Goal: Task Accomplishment & Management: Use online tool/utility

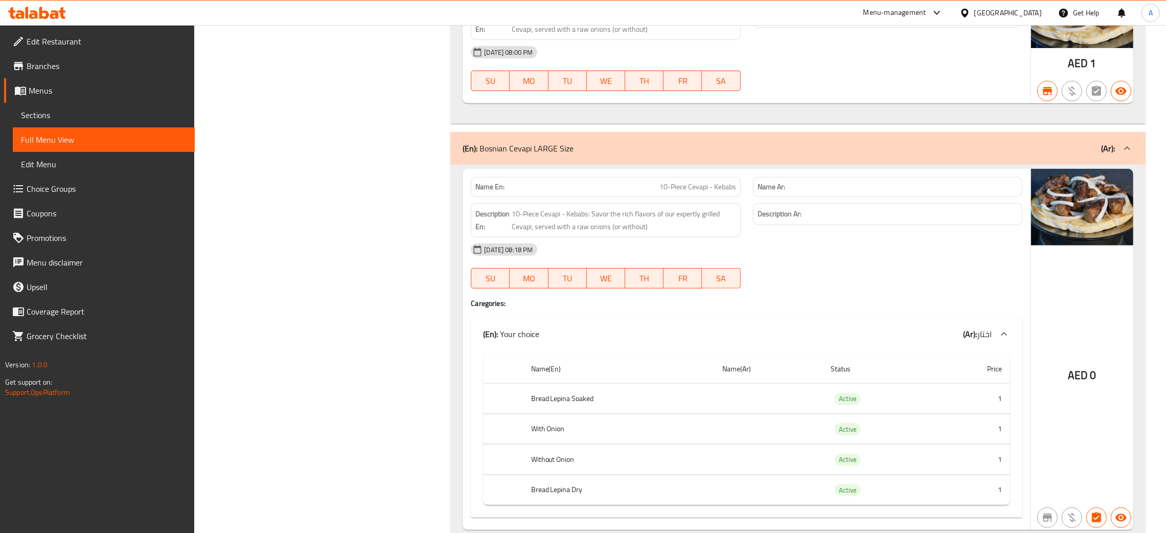
scroll to position [513, 0]
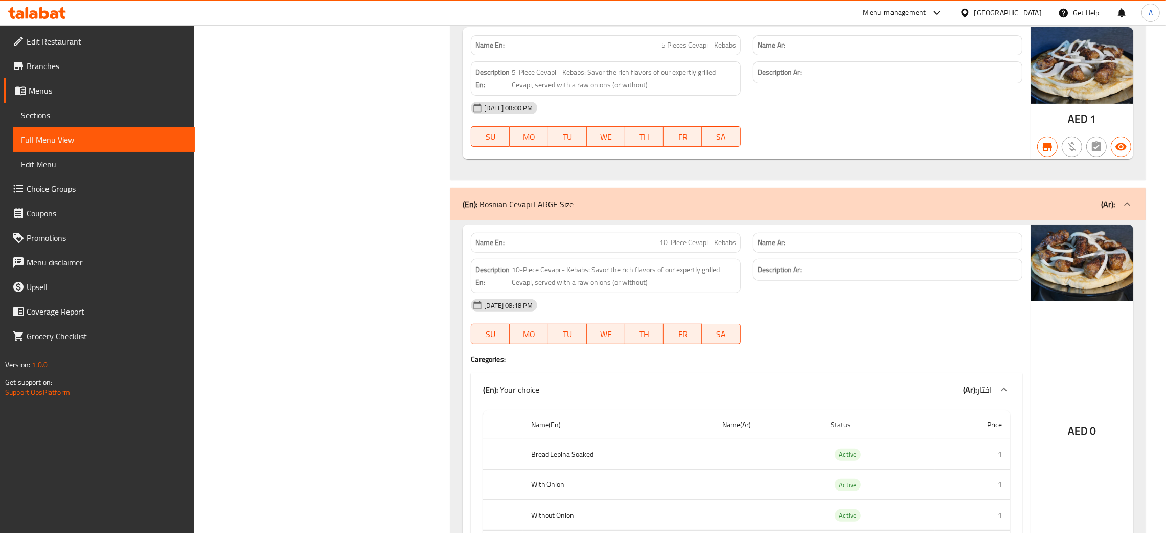
click at [42, 12] on icon at bounding box center [44, 13] width 10 height 12
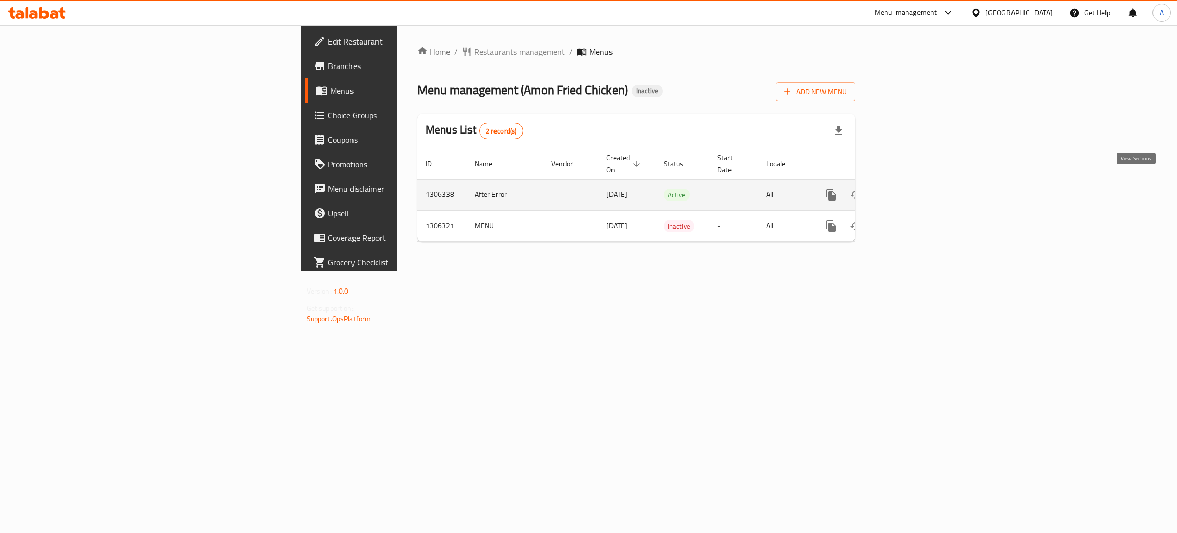
click at [911, 189] on icon "enhanced table" at bounding box center [905, 195] width 12 height 12
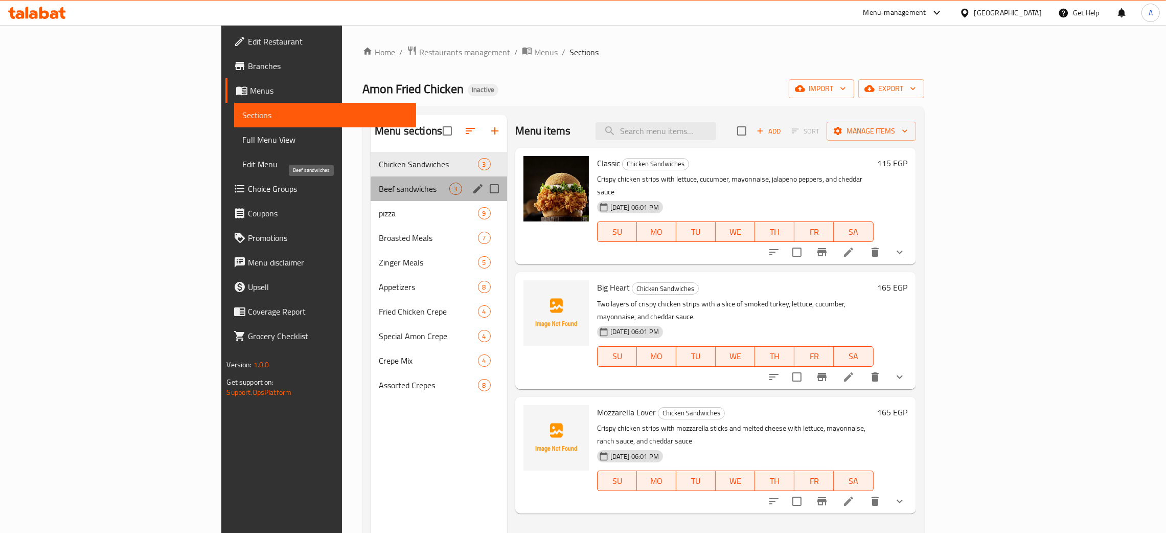
click at [379, 187] on span "Beef sandwiches" at bounding box center [414, 188] width 70 height 12
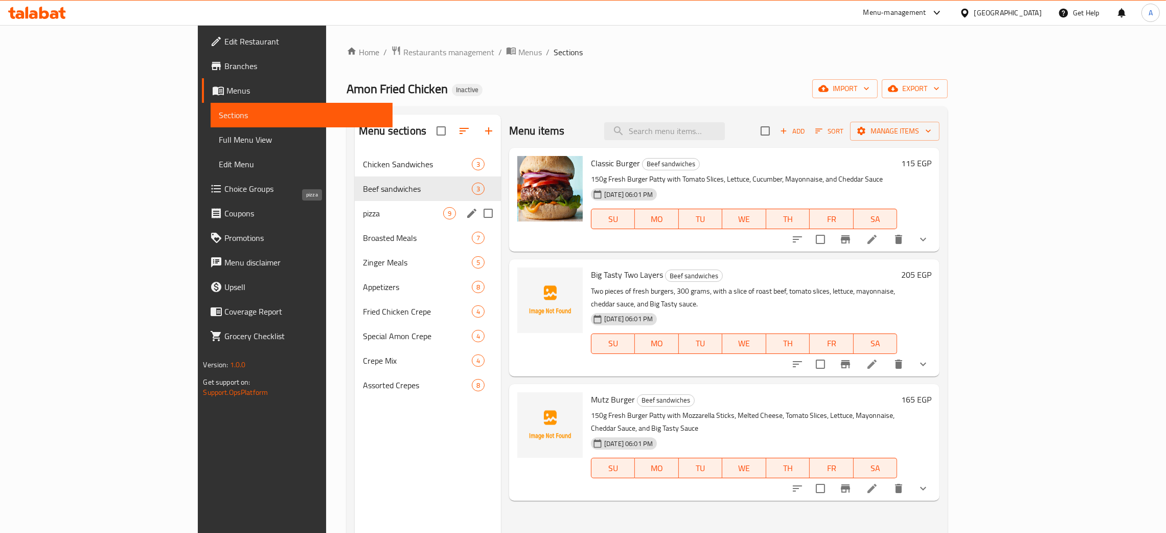
click at [363, 214] on span "pizza" at bounding box center [403, 213] width 80 height 12
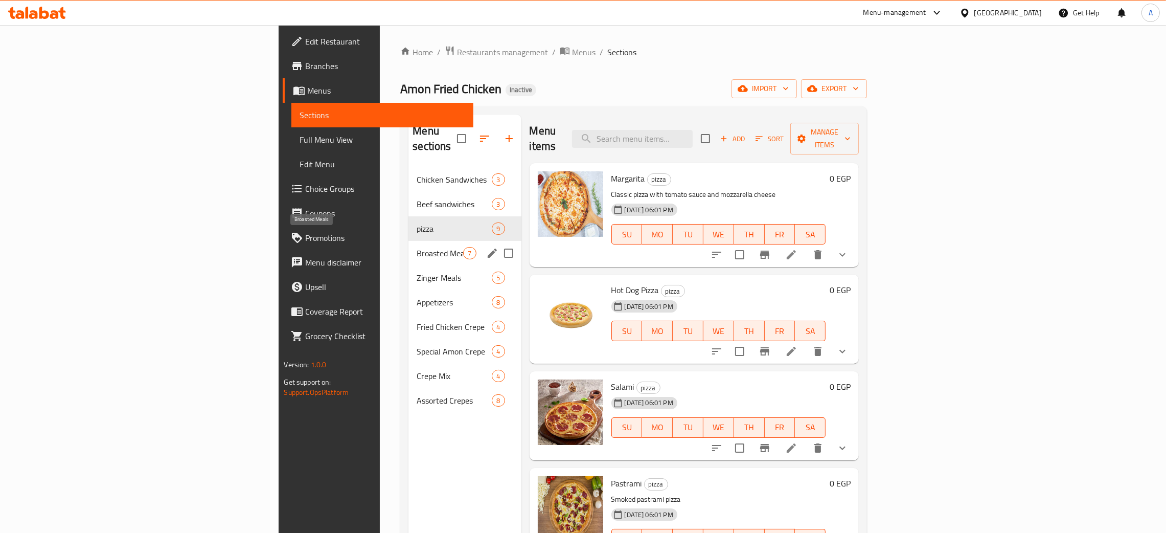
click at [417, 247] on span "Broasted Meals" at bounding box center [440, 253] width 47 height 12
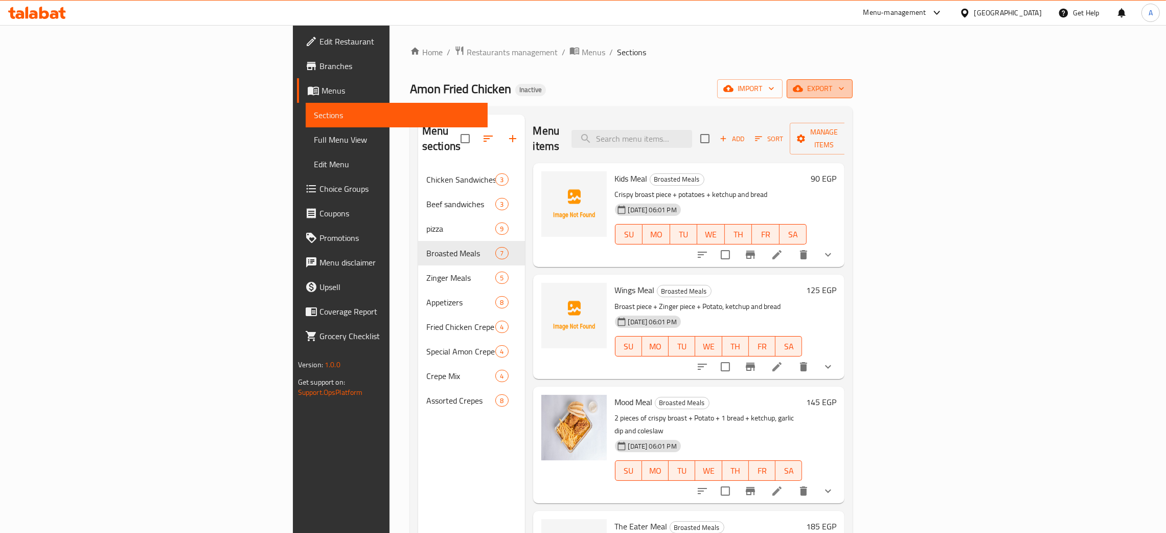
click at [846, 88] on icon "button" at bounding box center [841, 88] width 10 height 10
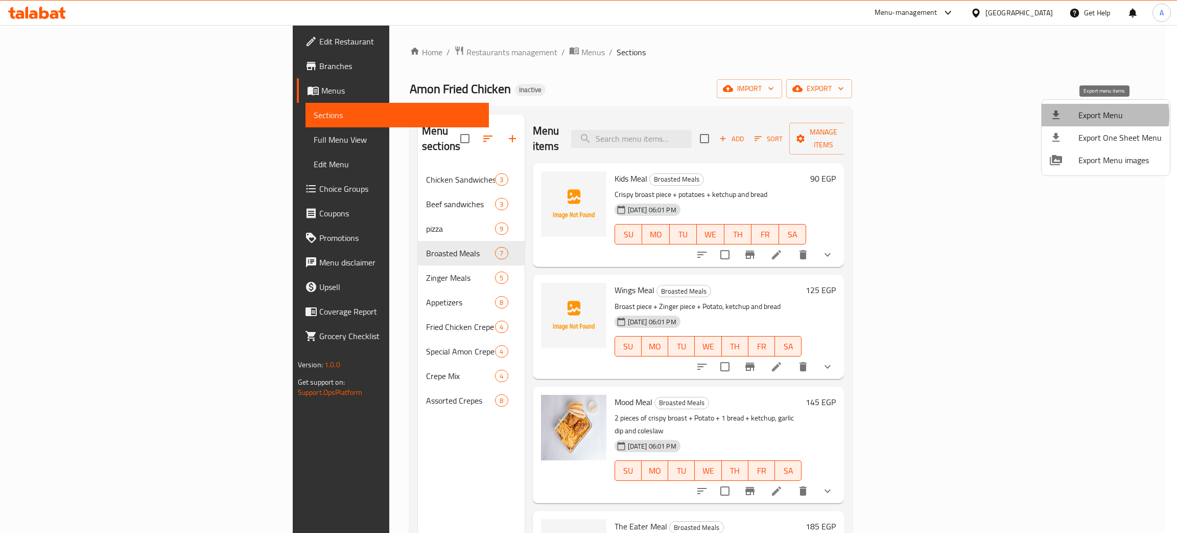
click at [1086, 115] on span "Export Menu" at bounding box center [1120, 115] width 83 height 12
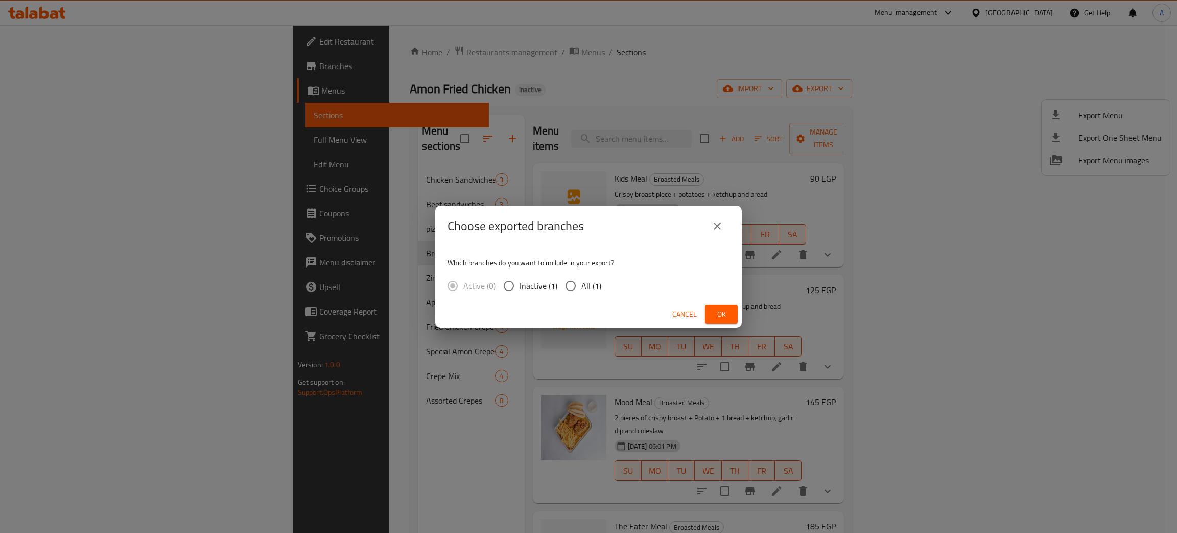
click at [731, 313] on button "Ok" at bounding box center [721, 314] width 33 height 19
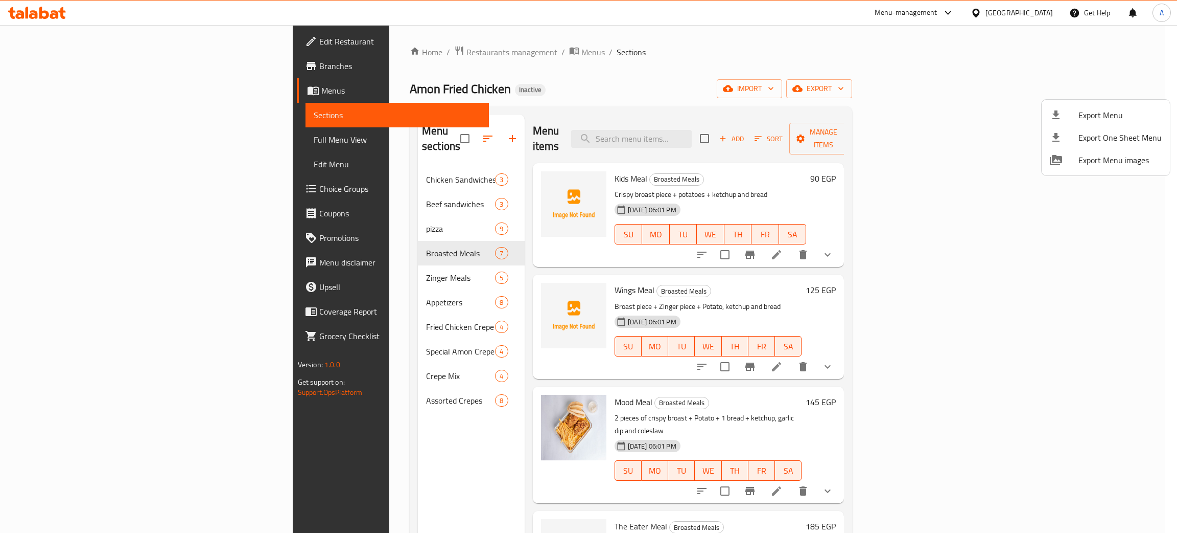
click at [41, 13] on div at bounding box center [588, 266] width 1177 height 533
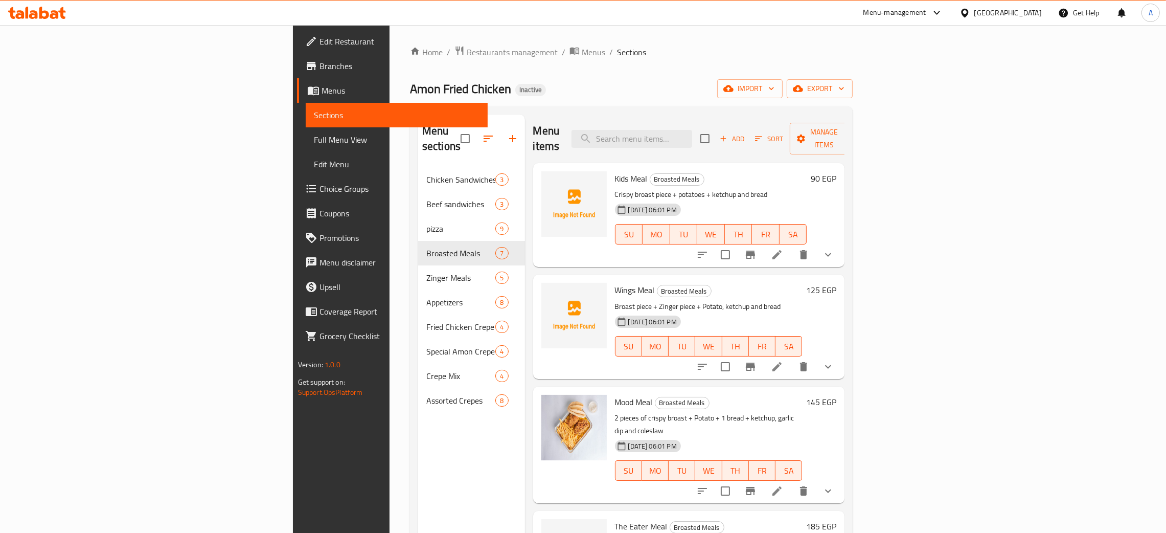
click at [38, 14] on icon at bounding box center [37, 13] width 58 height 12
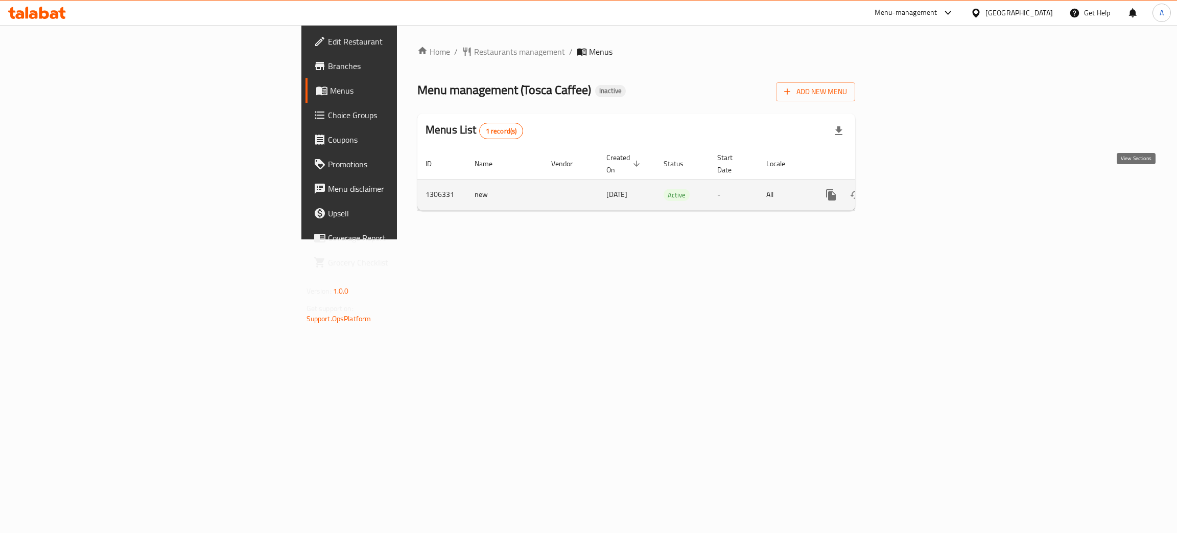
click at [910, 190] on icon "enhanced table" at bounding box center [904, 194] width 9 height 9
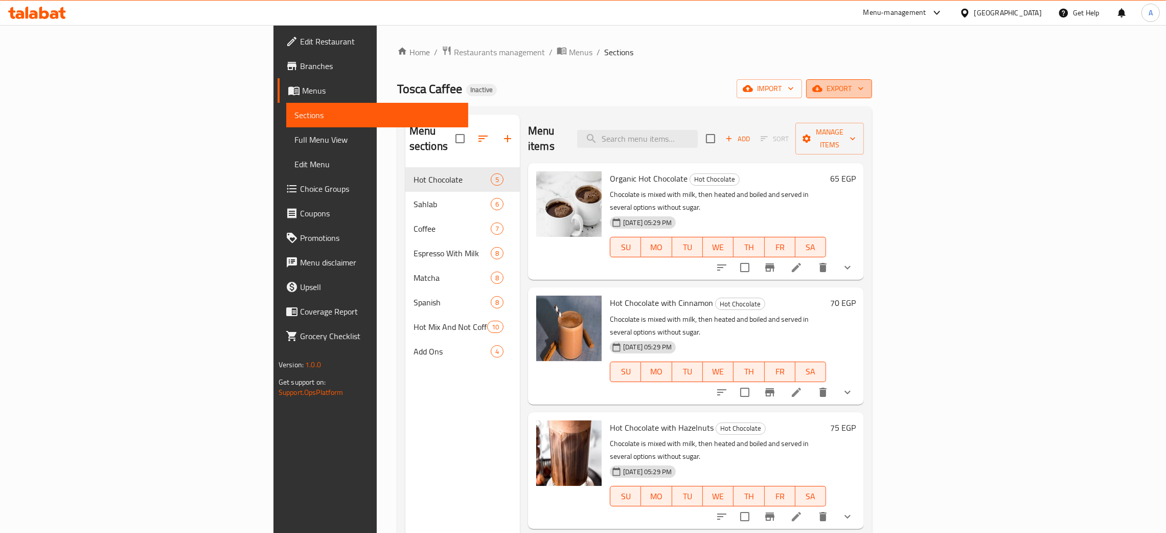
click at [866, 93] on icon "button" at bounding box center [860, 88] width 10 height 10
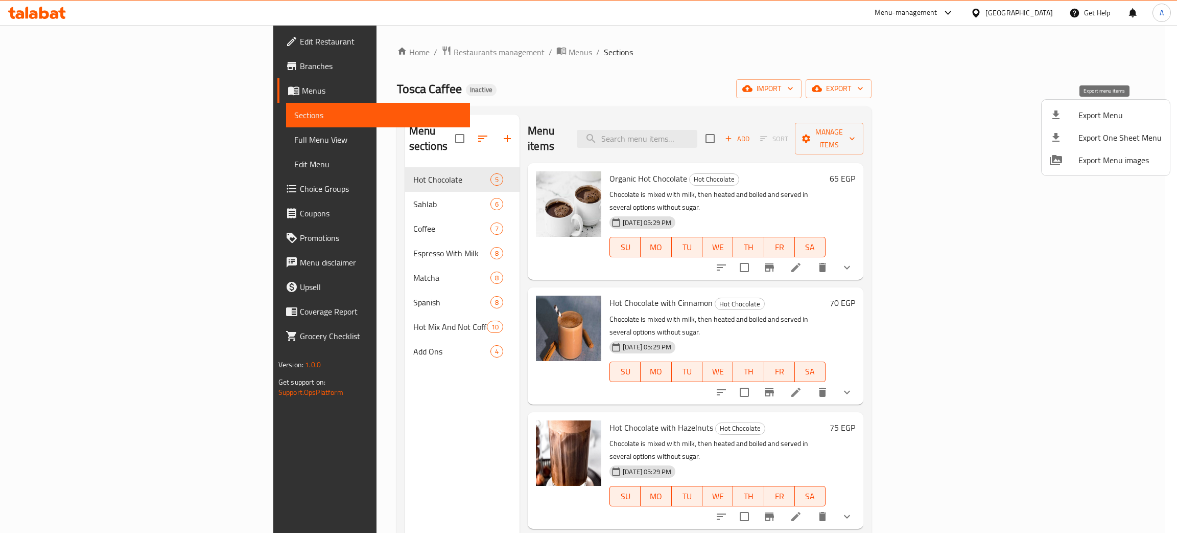
click at [1111, 111] on span "Export Menu" at bounding box center [1120, 115] width 83 height 12
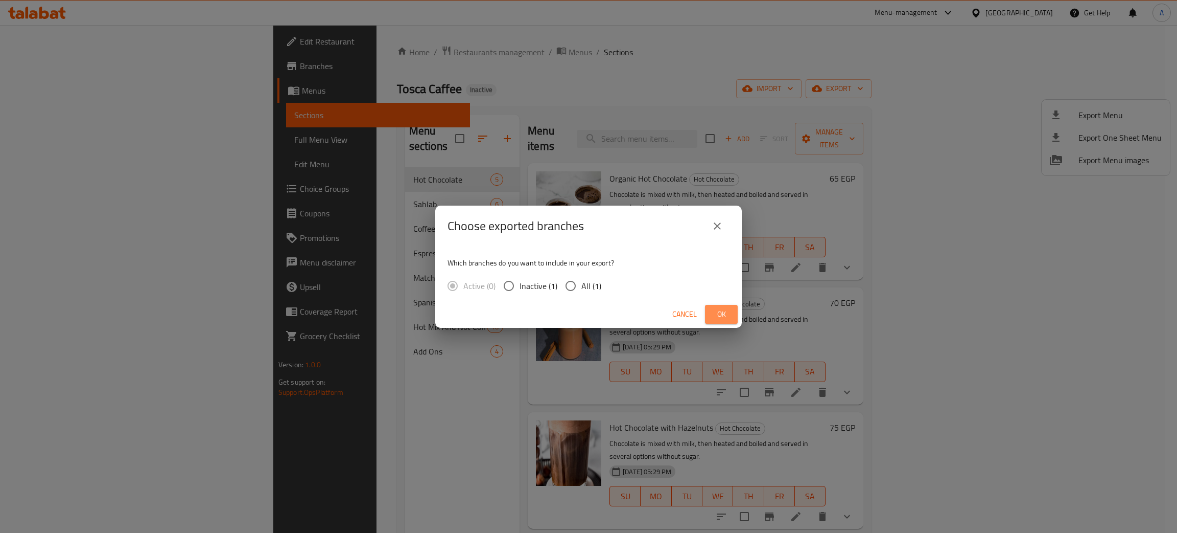
click at [719, 318] on span "Ok" at bounding box center [721, 314] width 16 height 13
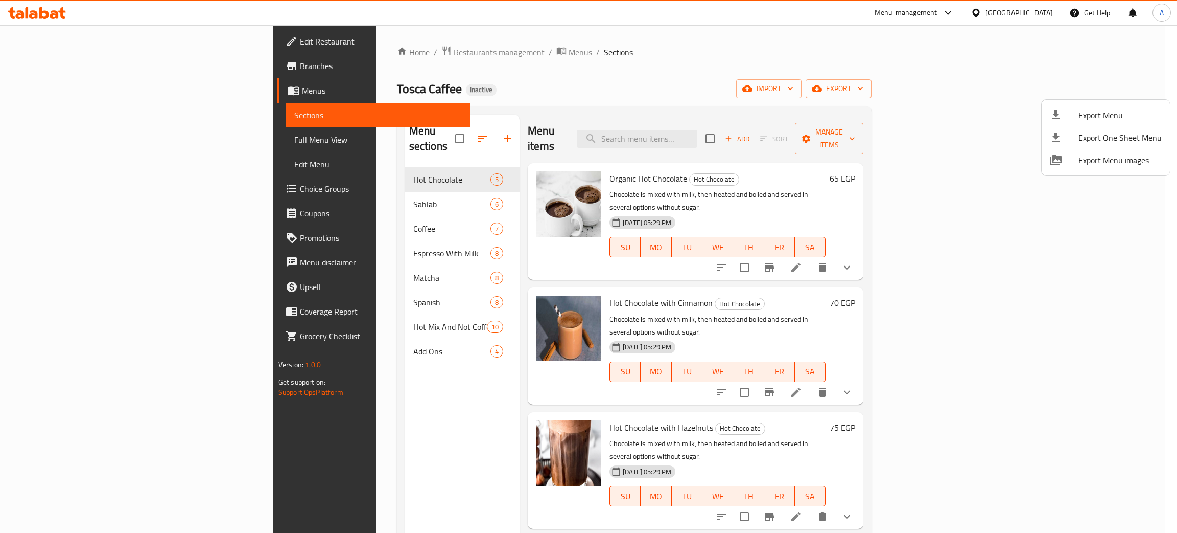
click at [68, 39] on div at bounding box center [588, 266] width 1177 height 533
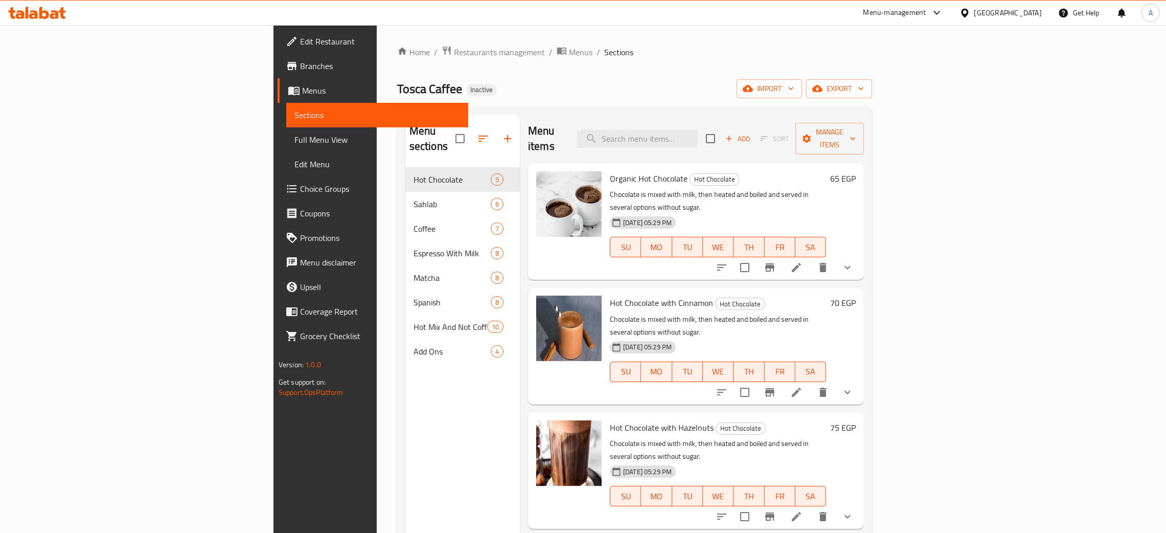
click at [300, 40] on span "Edit Restaurant" at bounding box center [380, 41] width 160 height 12
